Goal: Transaction & Acquisition: Purchase product/service

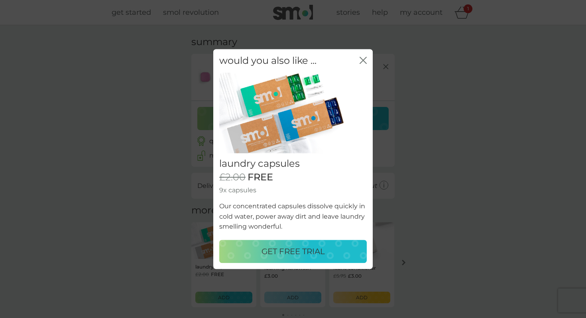
click at [308, 251] on p "GET FREE TRIAL" at bounding box center [292, 251] width 63 height 13
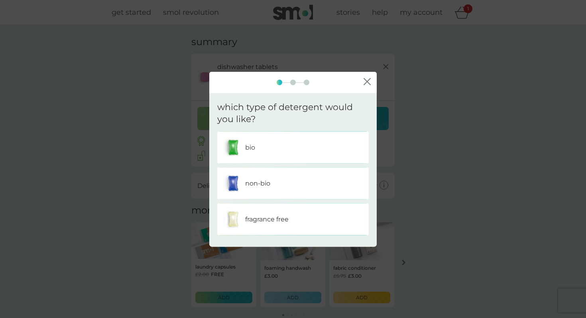
click at [281, 185] on div "non-bio" at bounding box center [292, 183] width 139 height 20
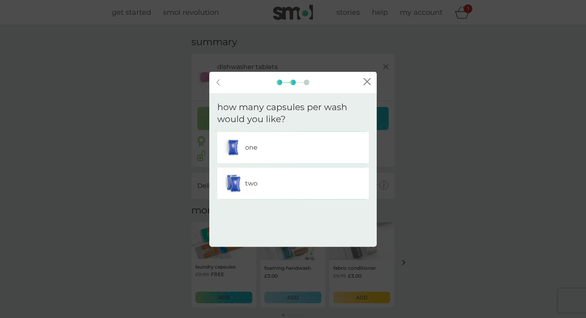
click at [300, 154] on div "one" at bounding box center [292, 148] width 139 height 20
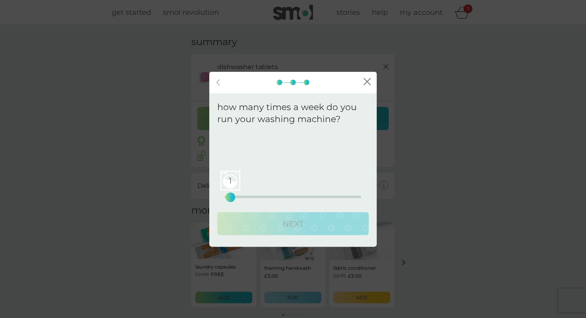
drag, startPoint x: 226, startPoint y: 194, endPoint x: 231, endPoint y: 194, distance: 5.2
click at [231, 196] on div "1" at bounding box center [230, 197] width 3 height 3
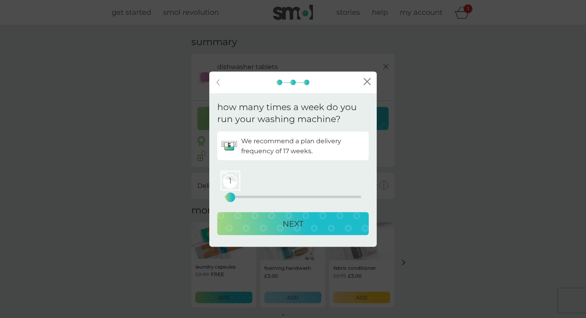
click at [259, 212] on button "NEXT" at bounding box center [292, 223] width 151 height 23
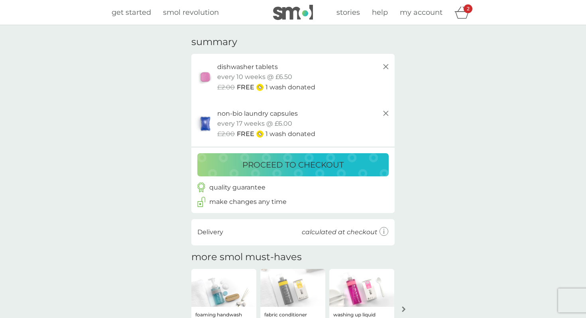
click at [291, 165] on p "proceed to checkout" at bounding box center [292, 164] width 101 height 13
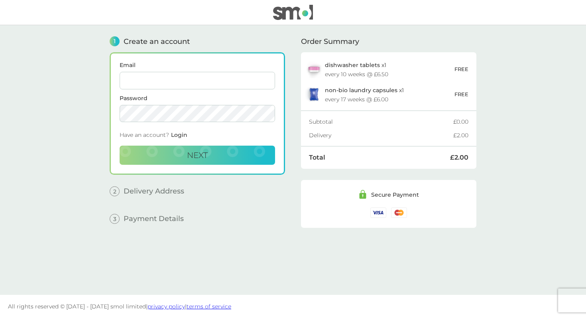
click at [216, 85] on input "Email" at bounding box center [197, 81] width 155 height 18
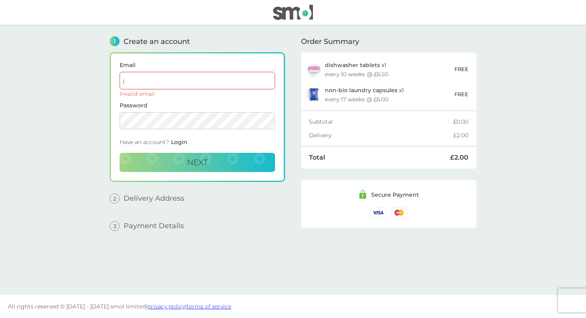
type input "[EMAIL_ADDRESS][DOMAIN_NAME]"
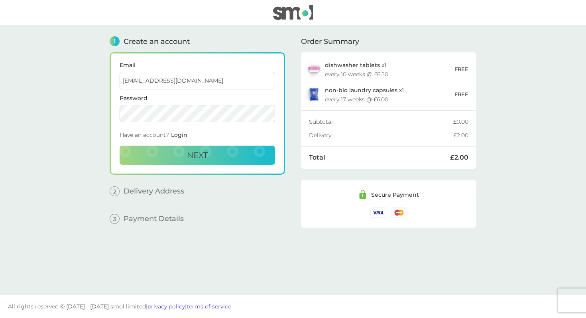
click at [192, 122] on form "Email [EMAIL_ADDRESS][DOMAIN_NAME] Password Have an account? Login Next" at bounding box center [197, 113] width 155 height 102
click at [189, 152] on span "Next" at bounding box center [197, 155] width 21 height 10
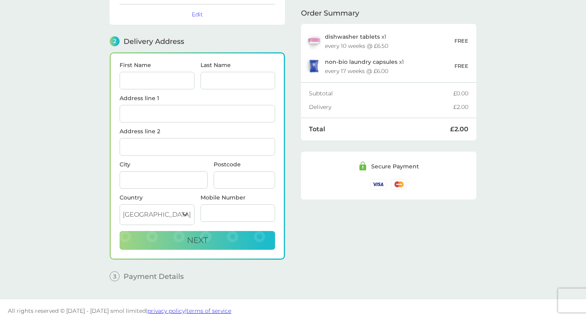
scroll to position [76, 0]
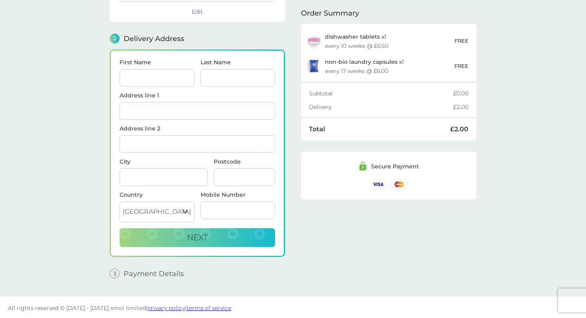
click at [160, 78] on input "First Name" at bounding box center [157, 78] width 75 height 18
type input "[PERSON_NAME]"
click at [236, 86] on div "Last Name" at bounding box center [237, 75] width 81 height 33
click at [228, 77] on input "Last Name" at bounding box center [237, 78] width 75 height 18
click at [169, 75] on input "[PERSON_NAME]" at bounding box center [157, 78] width 75 height 18
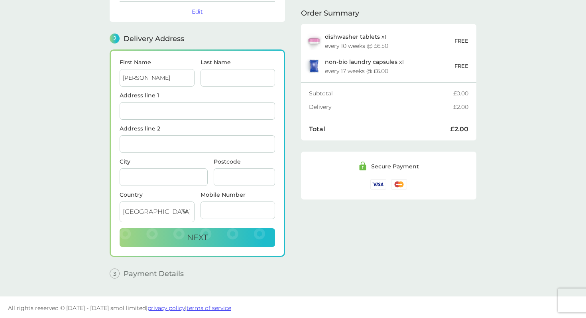
click at [169, 75] on input "[PERSON_NAME]" at bounding box center [157, 78] width 75 height 18
click at [169, 75] on input "First Name" at bounding box center [157, 78] width 75 height 18
type input "Abdullahi"
type input "Adow"
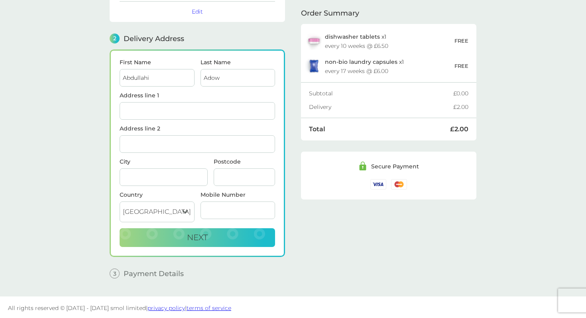
type input "84 Yew Tree"
type input "[GEOGRAPHIC_DATA]"
type input "NW10 7RS"
type input "07748951403"
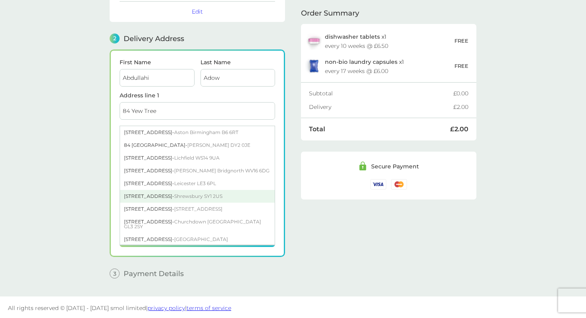
click at [179, 194] on div "[STREET_ADDRESS]" at bounding box center [197, 196] width 155 height 13
type input "[STREET_ADDRESS]"
type input "[GEOGRAPHIC_DATA]"
type input "SY1 2US"
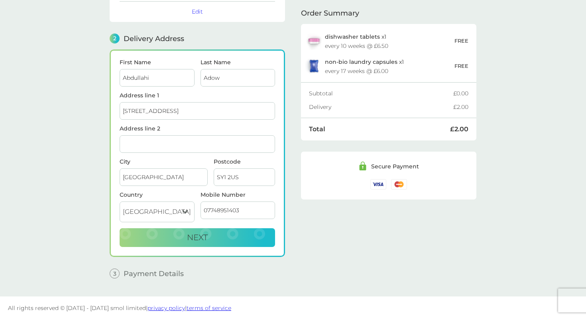
click at [194, 112] on input "[STREET_ADDRESS]" at bounding box center [197, 111] width 155 height 18
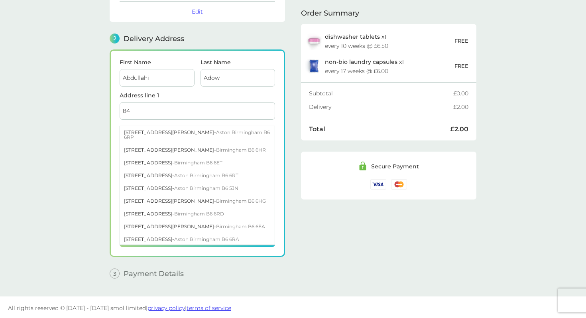
type input "84 Yew Tree"
type input "[GEOGRAPHIC_DATA]"
type input "B6 6RT"
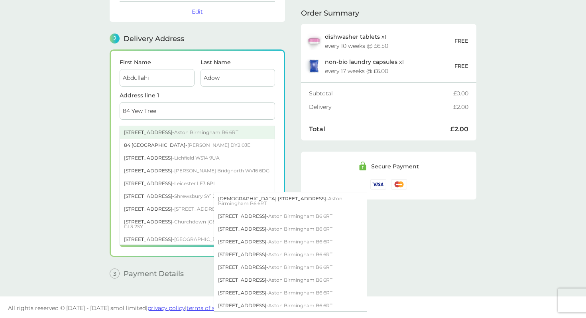
click at [239, 132] on div "[STREET_ADDRESS]" at bounding box center [197, 132] width 155 height 13
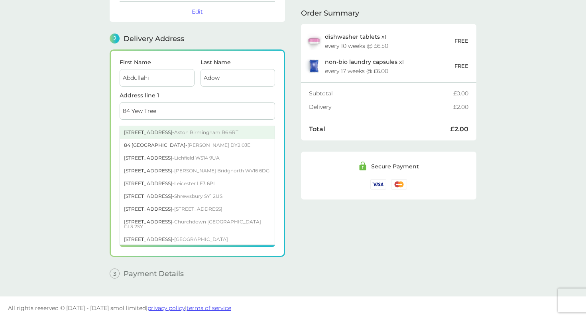
type input "[STREET_ADDRESS]"
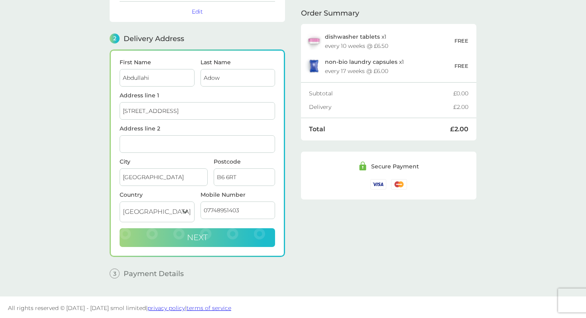
click at [185, 228] on button "Next" at bounding box center [197, 237] width 155 height 19
checkbox input "true"
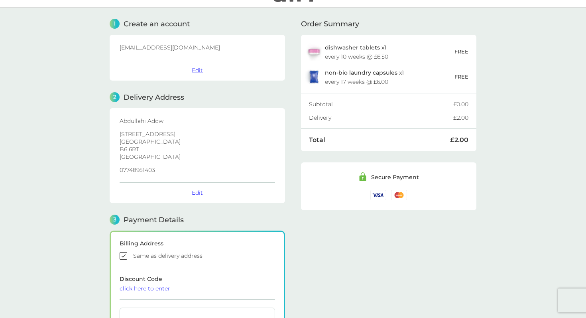
scroll to position [0, 0]
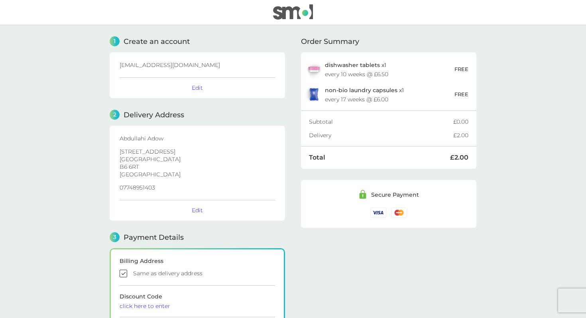
click at [194, 91] on div "[EMAIL_ADDRESS][DOMAIN_NAME] Edit" at bounding box center [197, 75] width 175 height 46
click at [197, 87] on button "Edit" at bounding box center [197, 87] width 11 height 7
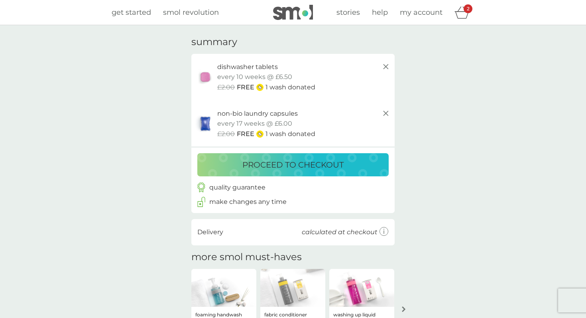
click at [382, 107] on div "non-bio laundry capsules trial pack every 17 weeks @ £6.00 £2.00 FREE 1 wash do…" at bounding box center [292, 123] width 203 height 47
click at [384, 114] on icon at bounding box center [386, 113] width 10 height 10
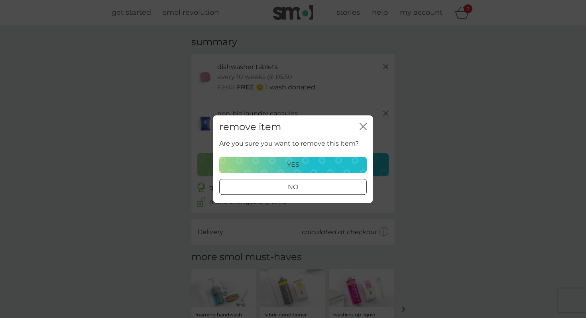
click at [328, 161] on div "yes" at bounding box center [292, 164] width 137 height 10
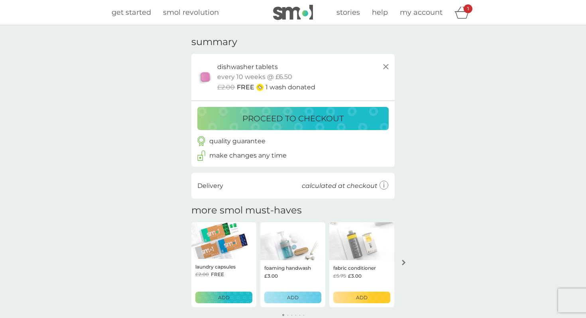
click at [321, 118] on p "proceed to checkout" at bounding box center [292, 118] width 101 height 13
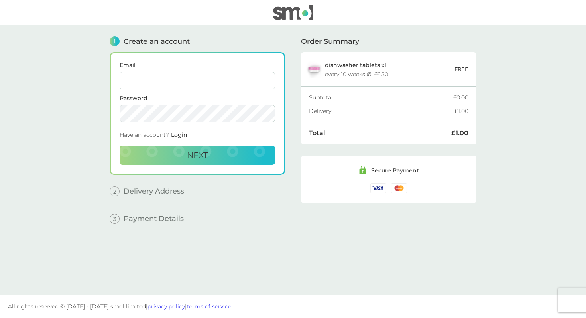
click at [218, 84] on input "Email" at bounding box center [197, 81] width 155 height 18
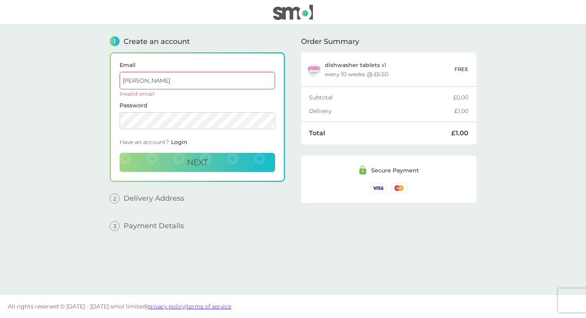
type input "[EMAIL_ADDRESS][DOMAIN_NAME]"
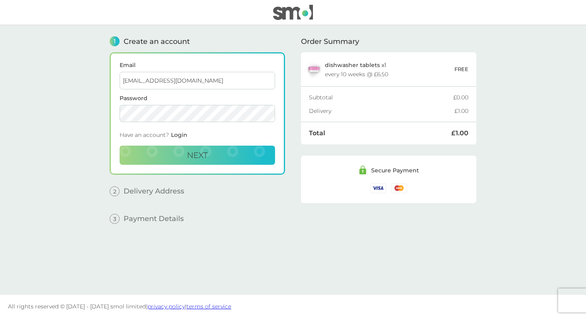
click at [194, 124] on form "Email [EMAIL_ADDRESS][DOMAIN_NAME] Password Have an account? Login Next" at bounding box center [197, 113] width 155 height 102
click at [198, 160] on button "Next" at bounding box center [197, 154] width 155 height 19
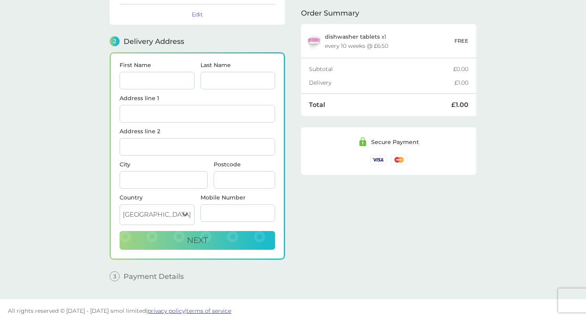
scroll to position [76, 0]
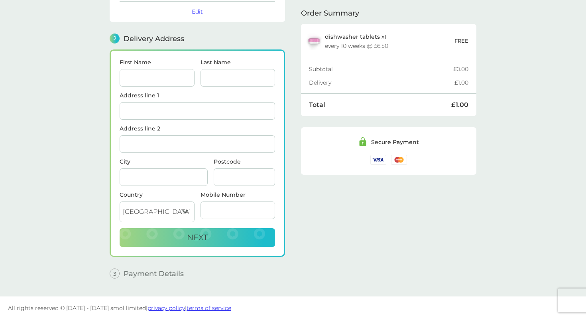
click at [161, 82] on input "First Name" at bounding box center [157, 78] width 75 height 18
type input "Abdullahi"
type input "Adow"
type input "84 Yew Tree"
type input "[GEOGRAPHIC_DATA]"
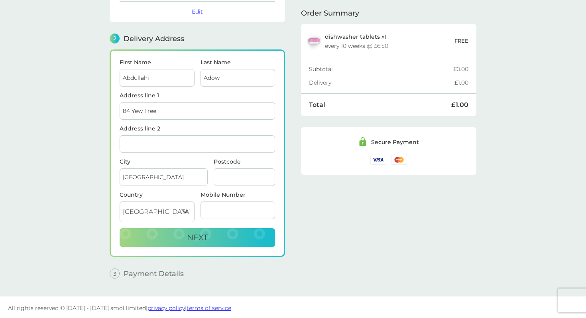
type input "NW10 7RS"
type input "07748951403"
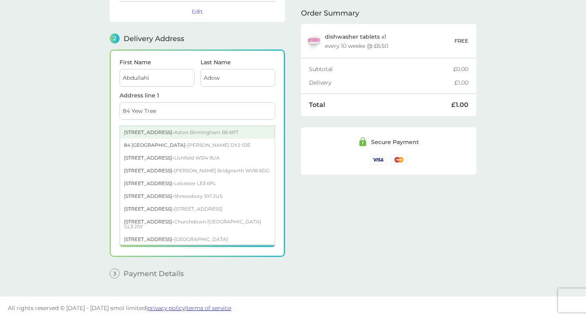
click at [204, 131] on span "Aston Birmingham B6 6RT" at bounding box center [206, 132] width 64 height 6
type input "[STREET_ADDRESS]"
type input "B6 6RT"
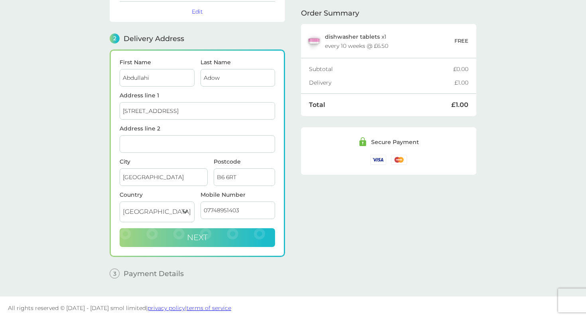
click at [197, 237] on span "Next" at bounding box center [197, 237] width 21 height 10
checkbox input "true"
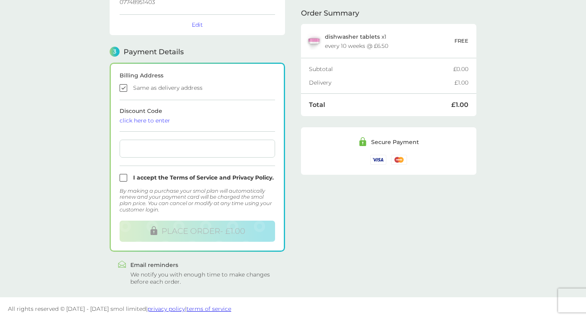
scroll to position [187, 0]
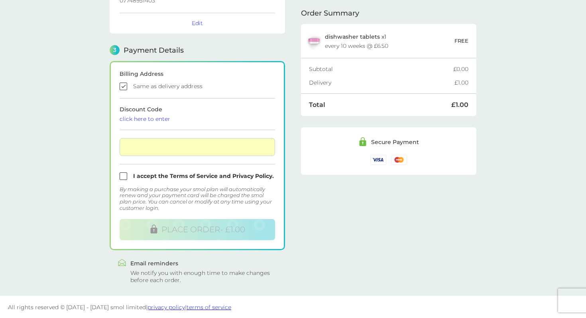
click at [127, 172] on input "checkbox" at bounding box center [197, 176] width 155 height 8
checkbox input "true"
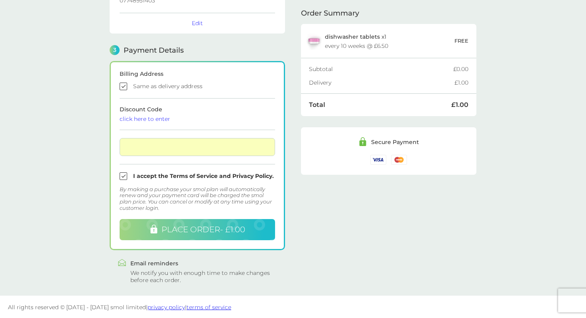
click at [228, 226] on span "PLACE ORDER - £1.00" at bounding box center [203, 229] width 84 height 10
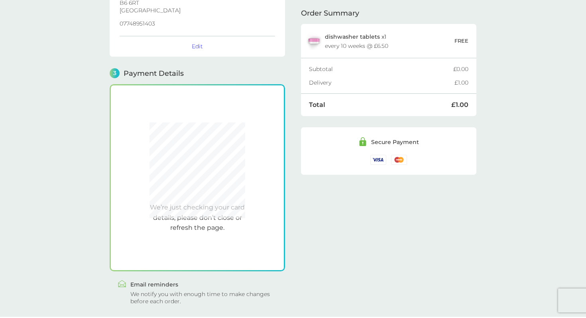
scroll to position [185, 0]
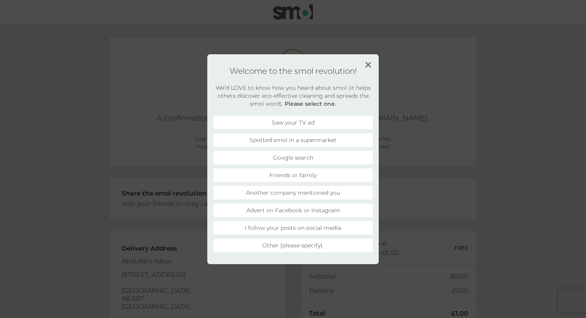
click at [281, 222] on li "I follow your posts on social media" at bounding box center [292, 228] width 159 height 14
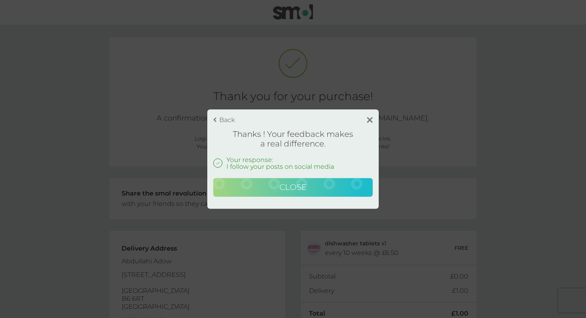
click at [297, 190] on span "Close" at bounding box center [292, 187] width 27 height 10
